Goal: Information Seeking & Learning: Learn about a topic

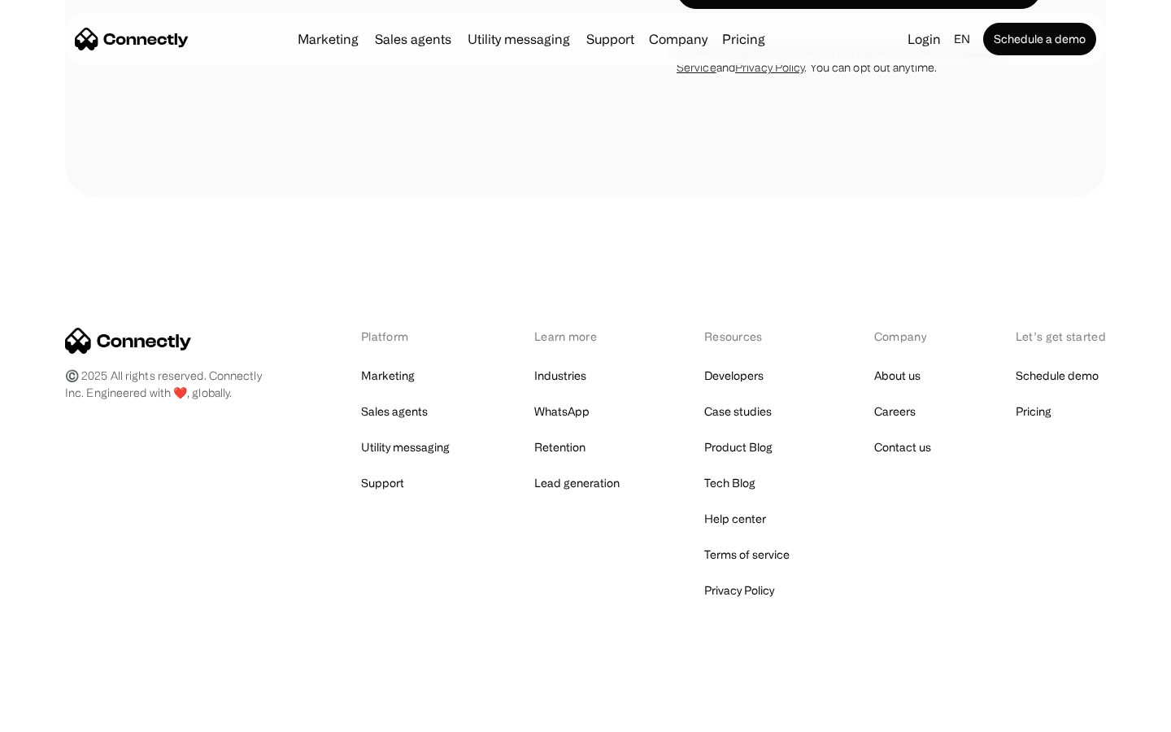
scroll to position [4609, 0]
